Goal: Submit feedback/report problem

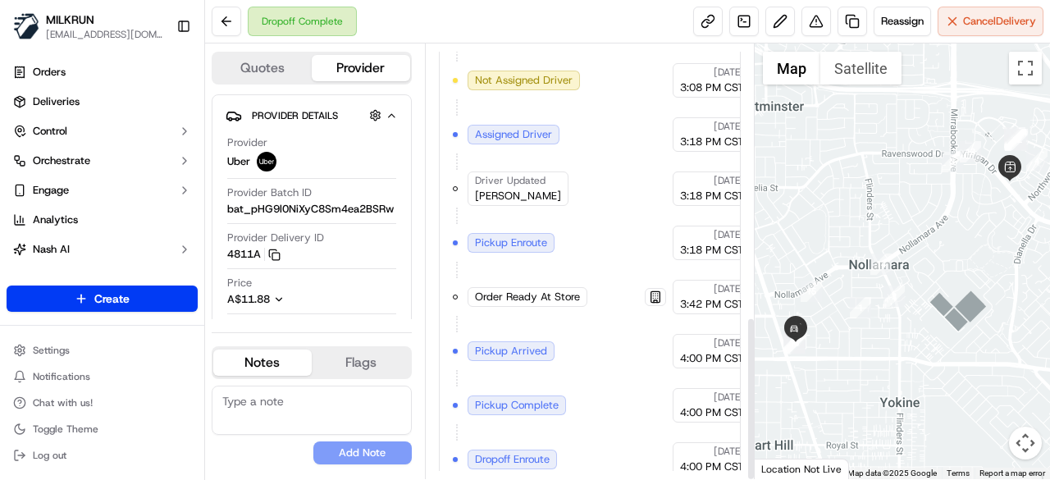
scroll to position [721, 0]
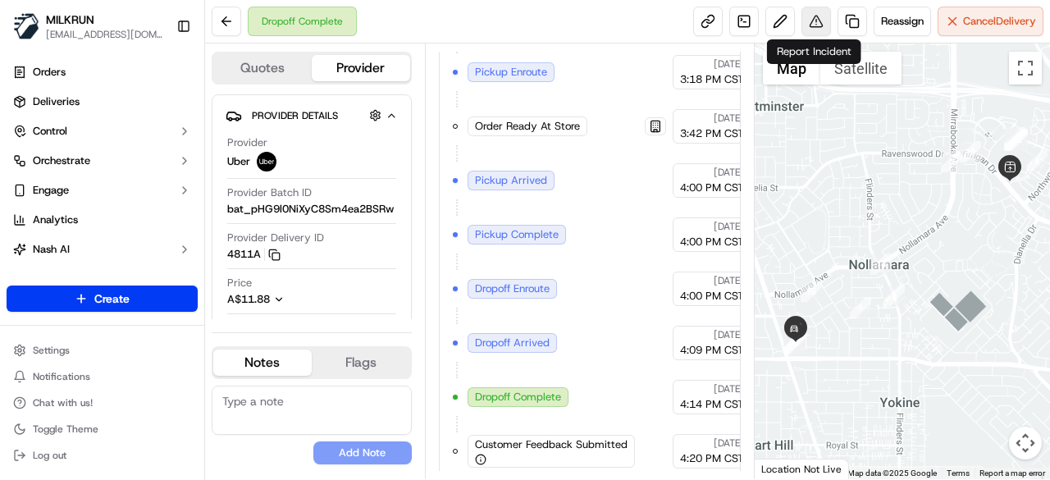
click at [822, 16] on button at bounding box center [816, 22] width 30 height 30
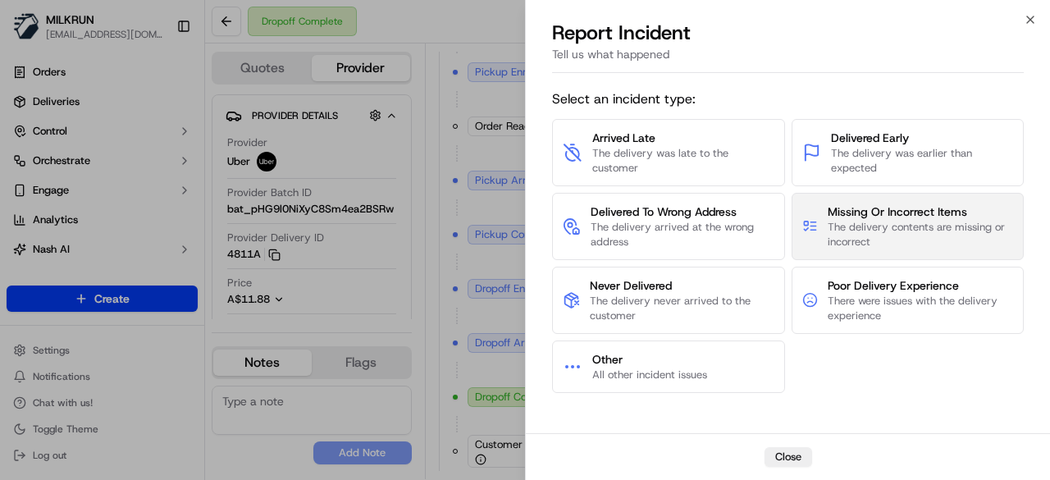
click at [862, 201] on button "Missing Or Incorrect Items The delivery contents are missing or incorrect" at bounding box center [907, 226] width 233 height 67
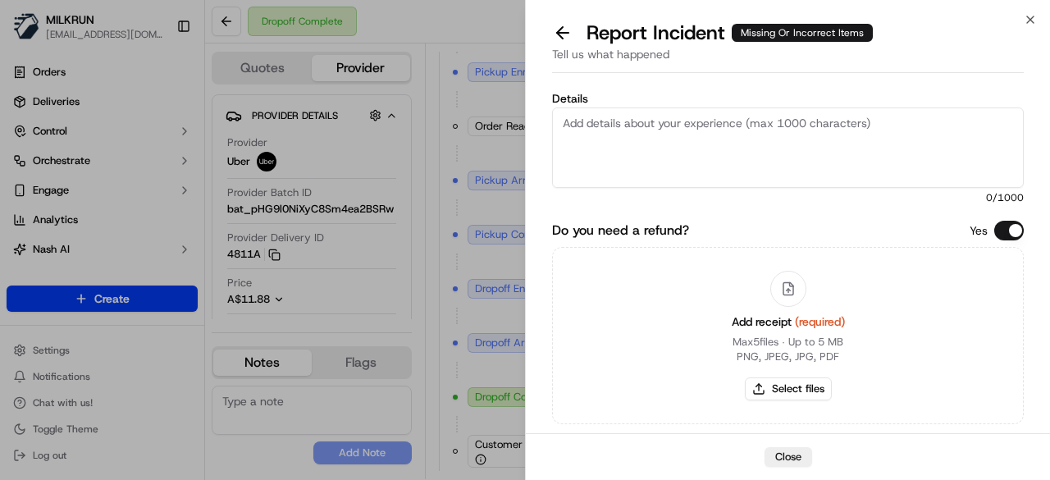
click at [676, 129] on textarea "Details" at bounding box center [787, 147] width 471 height 80
paste textarea "The customer was missing 3 items. Confirmed that it was already supplied to the…"
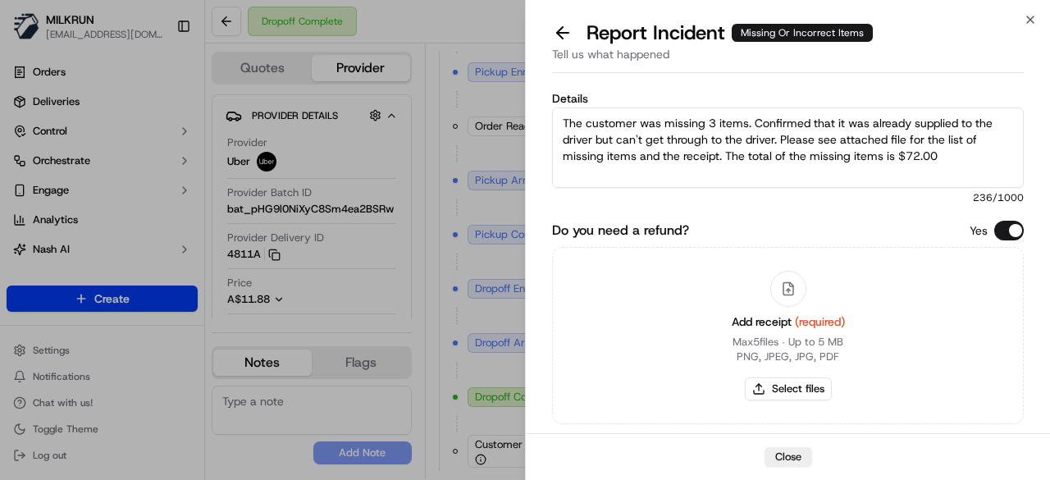
type textarea "The customer was missing 3 items. Confirmed that it was already supplied to the…"
click at [791, 381] on button "Select files" at bounding box center [788, 388] width 87 height 23
type input "C:\fakepath\missing item.png"
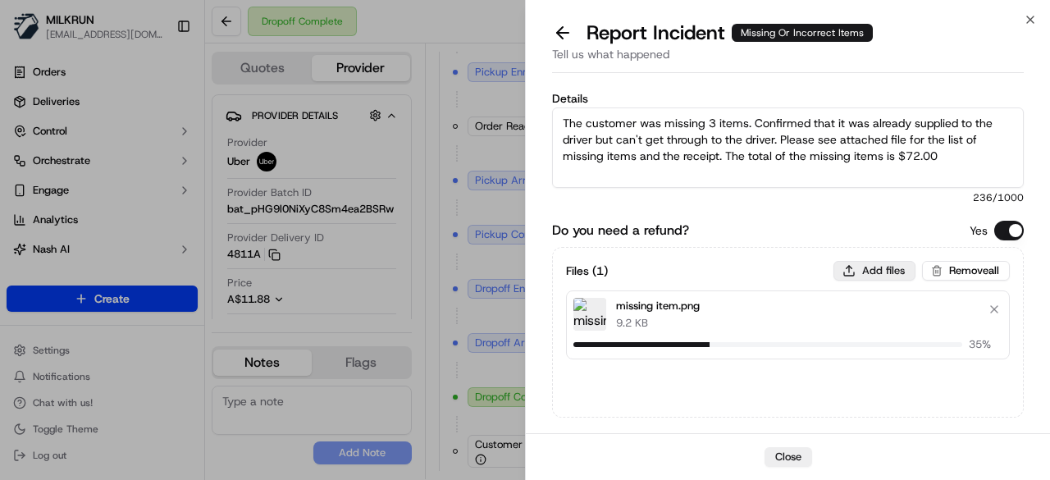
click at [863, 275] on button "Add files" at bounding box center [874, 271] width 82 height 20
type input "C:\fakepath\1.png"
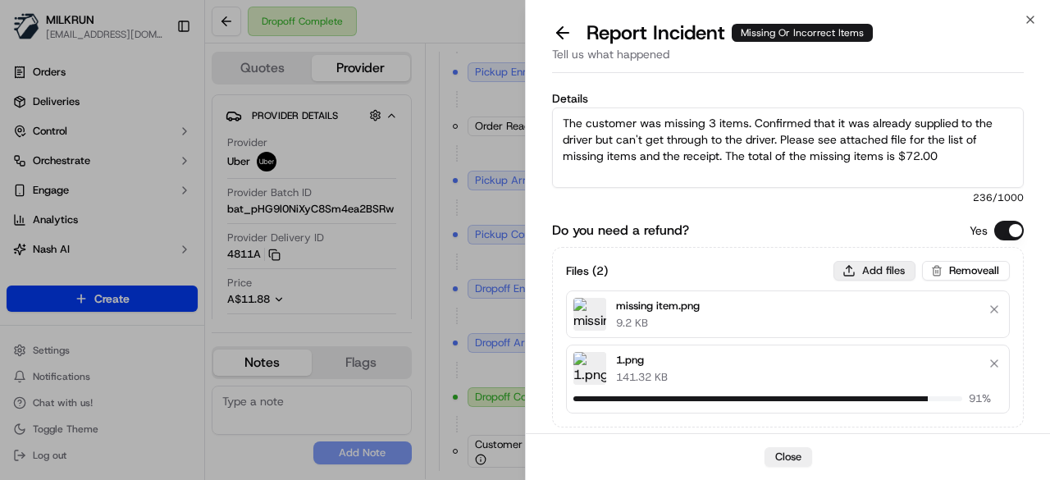
click at [887, 269] on button "Add files" at bounding box center [874, 271] width 82 height 20
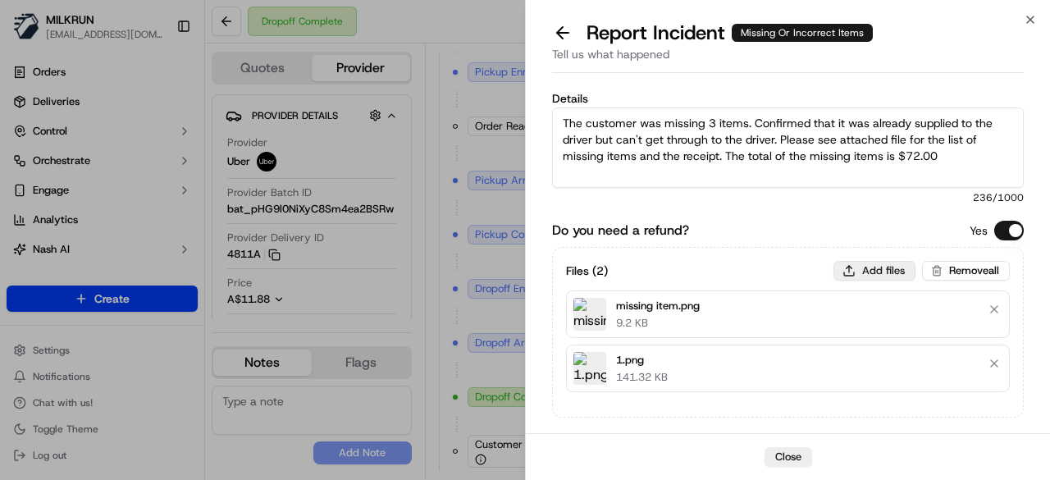
type input "C:\fakepath\2.png"
click at [881, 266] on button "Add files" at bounding box center [874, 271] width 82 height 20
type input "C:\fakepath\3.png"
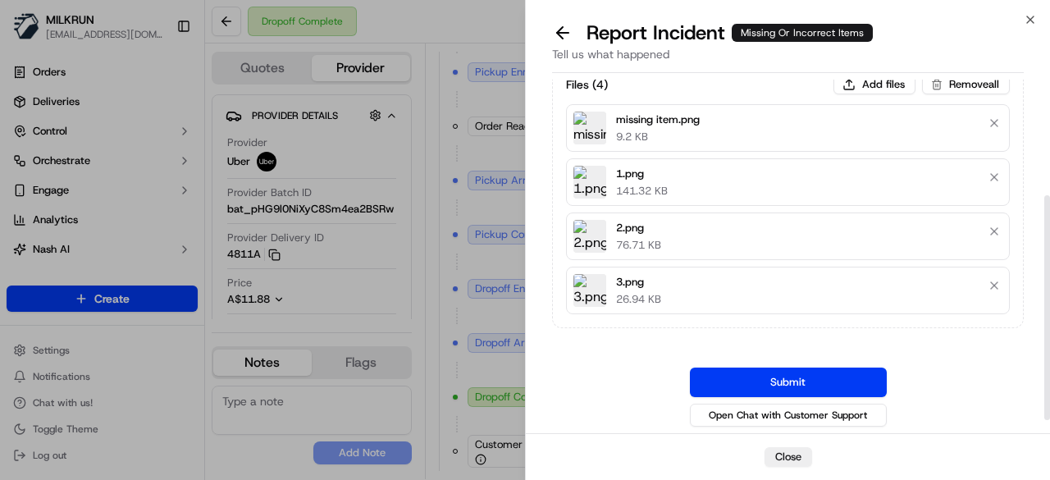
scroll to position [182, 0]
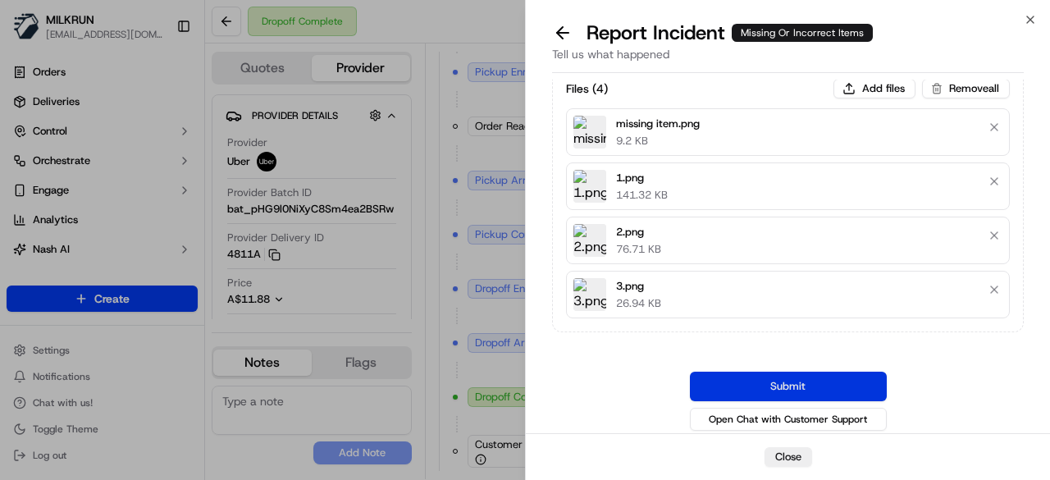
click at [770, 373] on button "Submit" at bounding box center [788, 386] width 197 height 30
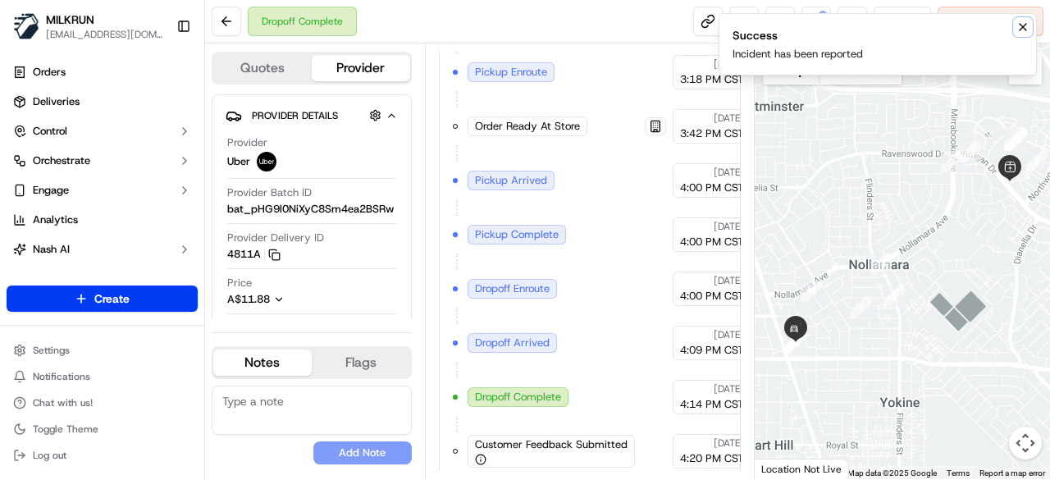
click at [1020, 27] on icon "Notifications (F8)" at bounding box center [1022, 26] width 13 height 13
